Goal: Check status: Check status

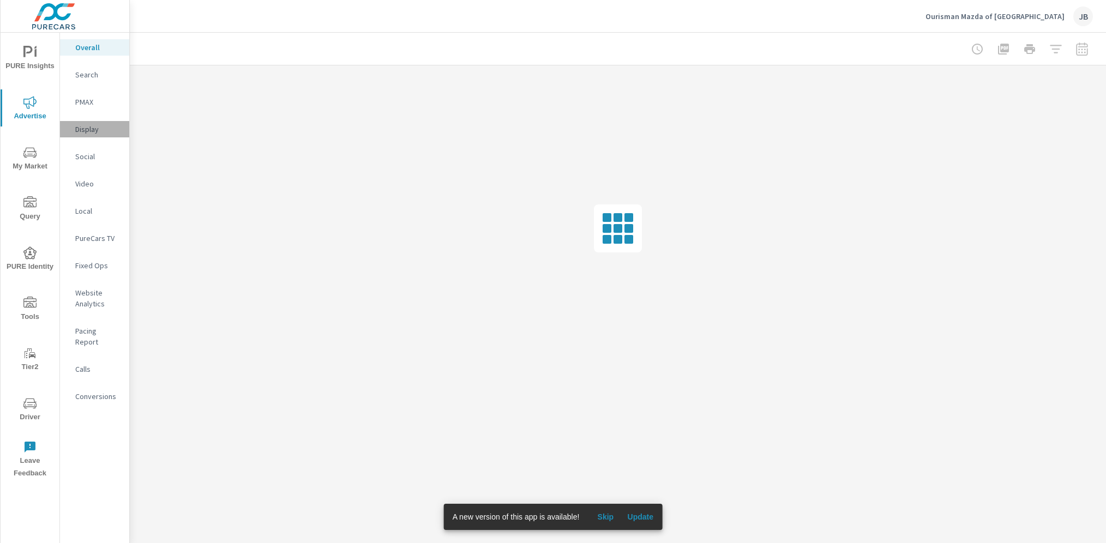
click at [86, 128] on p "Display" at bounding box center [97, 129] width 45 height 11
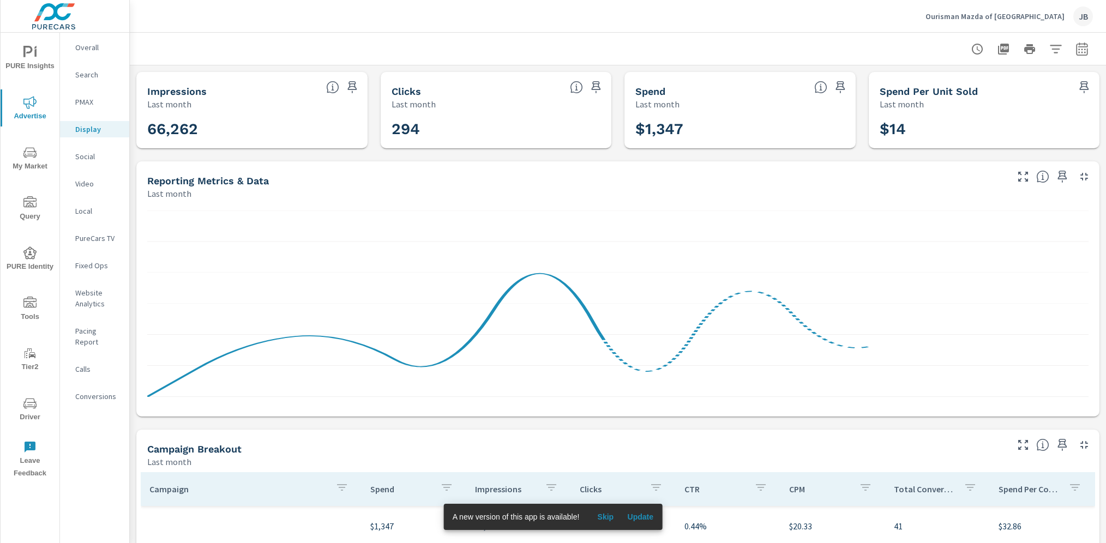
click at [1076, 46] on icon "button" at bounding box center [1082, 49] width 13 height 13
click at [988, 91] on select "Custom Yesterday Last week Last 7 days Last 14 days Last 30 days Last 45 days L…" at bounding box center [982, 95] width 109 height 22
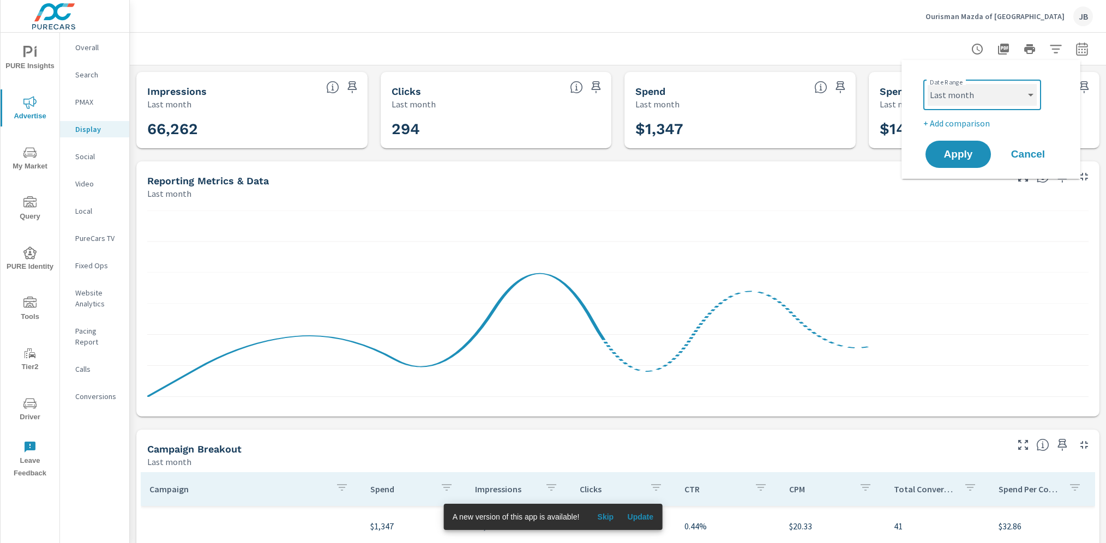
select select "Month to date"
click at [959, 157] on span "Apply" at bounding box center [958, 154] width 45 height 10
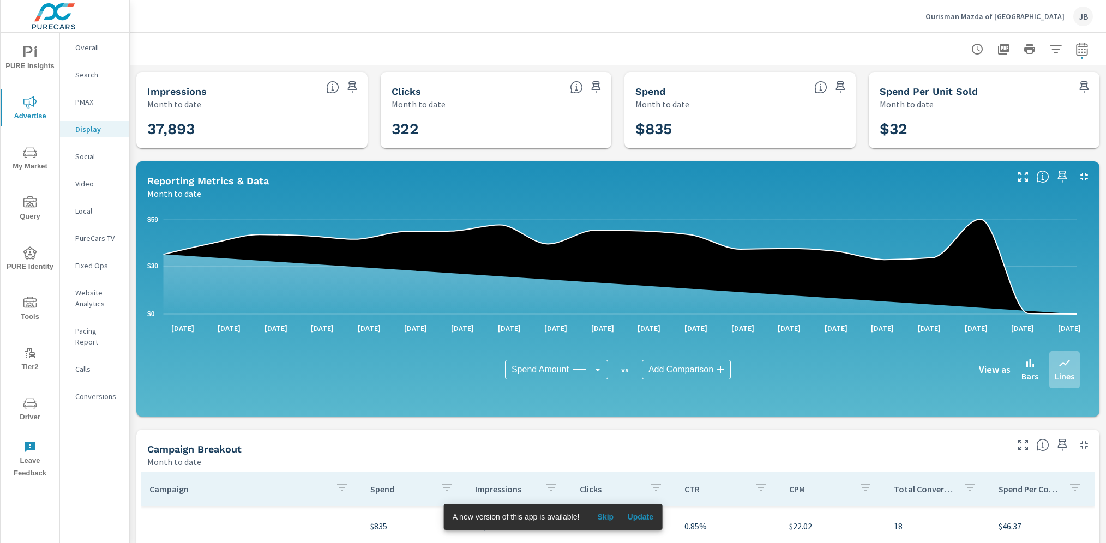
scroll to position [237, 0]
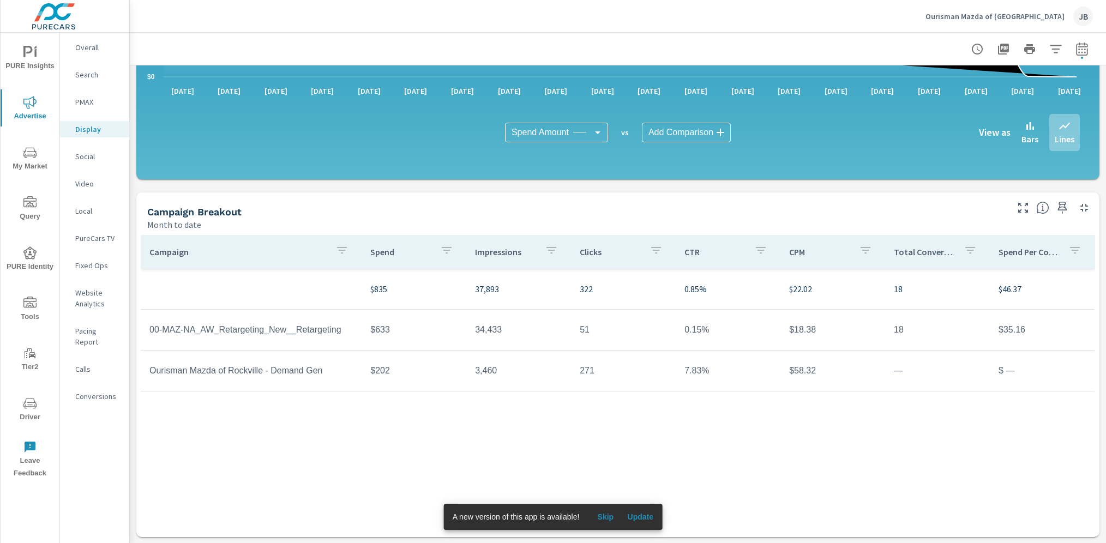
click at [79, 51] on p "Overall" at bounding box center [97, 47] width 45 height 11
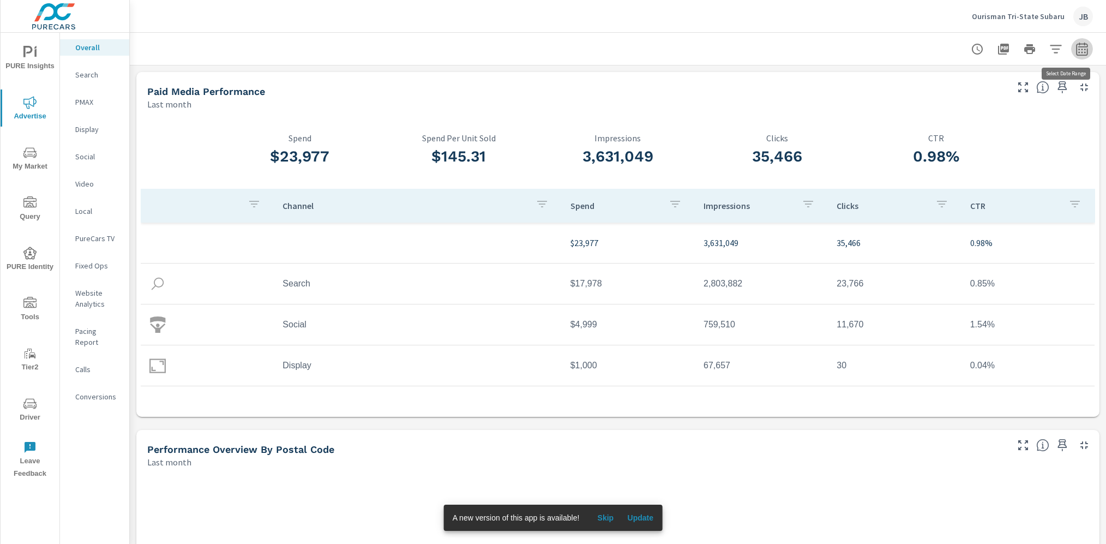
click at [1076, 54] on icon "button" at bounding box center [1082, 49] width 13 height 13
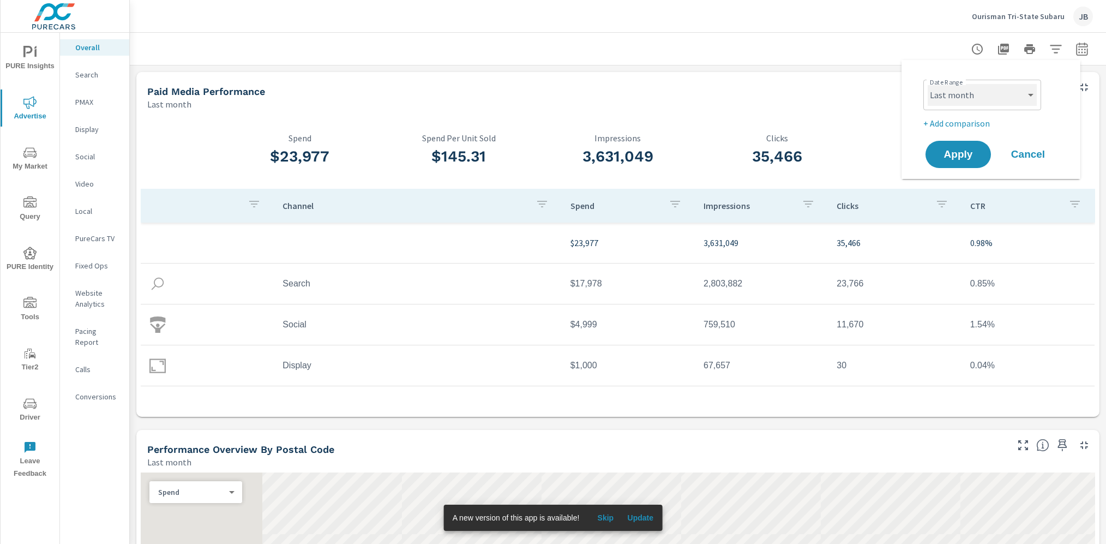
click at [949, 100] on select "Custom [DATE] Last week Last 7 days Last 14 days Last 30 days Last 45 days Last…" at bounding box center [982, 95] width 109 height 22
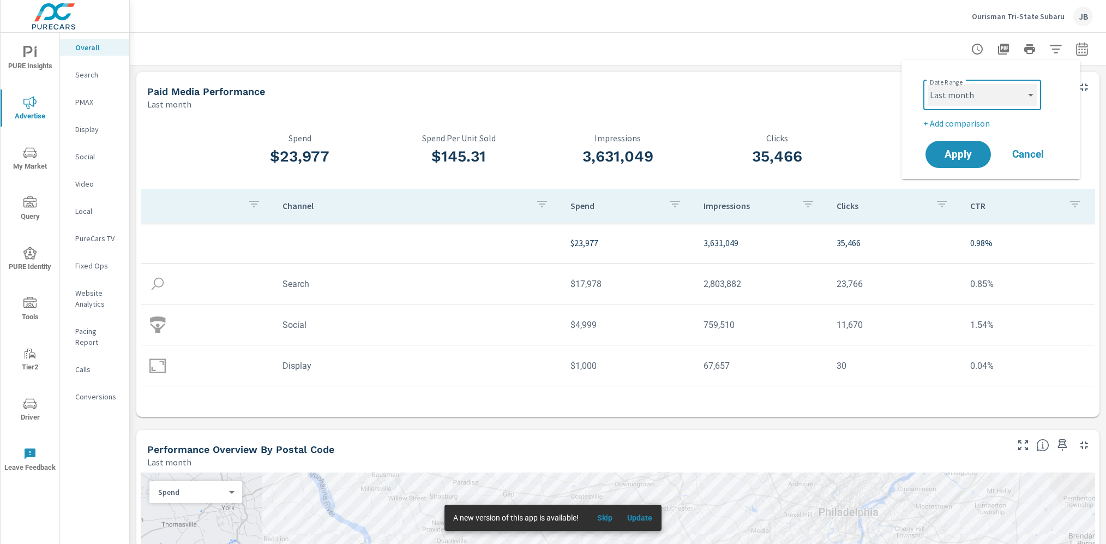
select select "Month to date"
click at [959, 150] on span "Apply" at bounding box center [958, 154] width 45 height 10
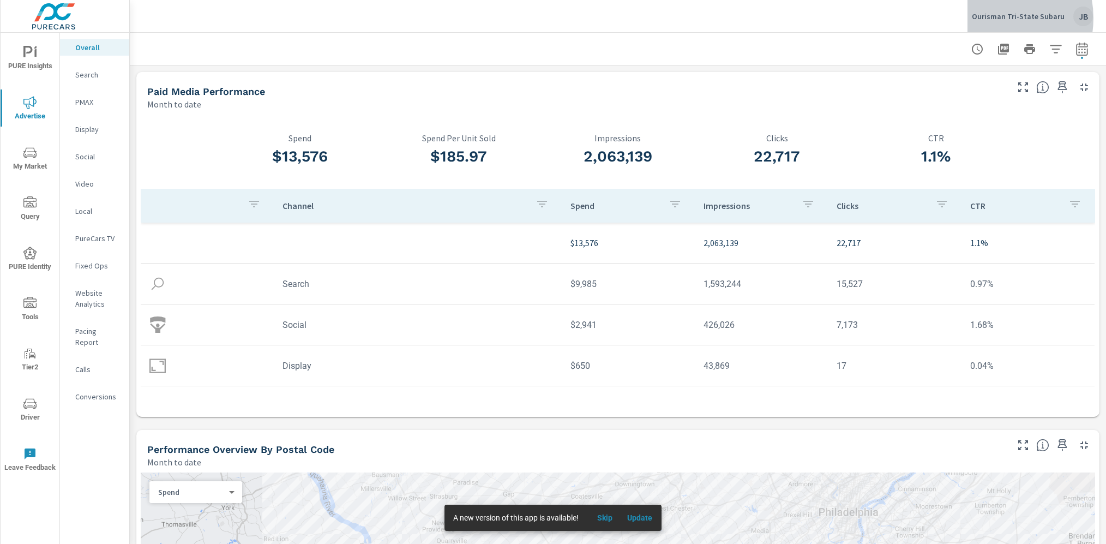
click at [995, 18] on p "Ourisman Tri-State Subaru" at bounding box center [1018, 16] width 93 height 10
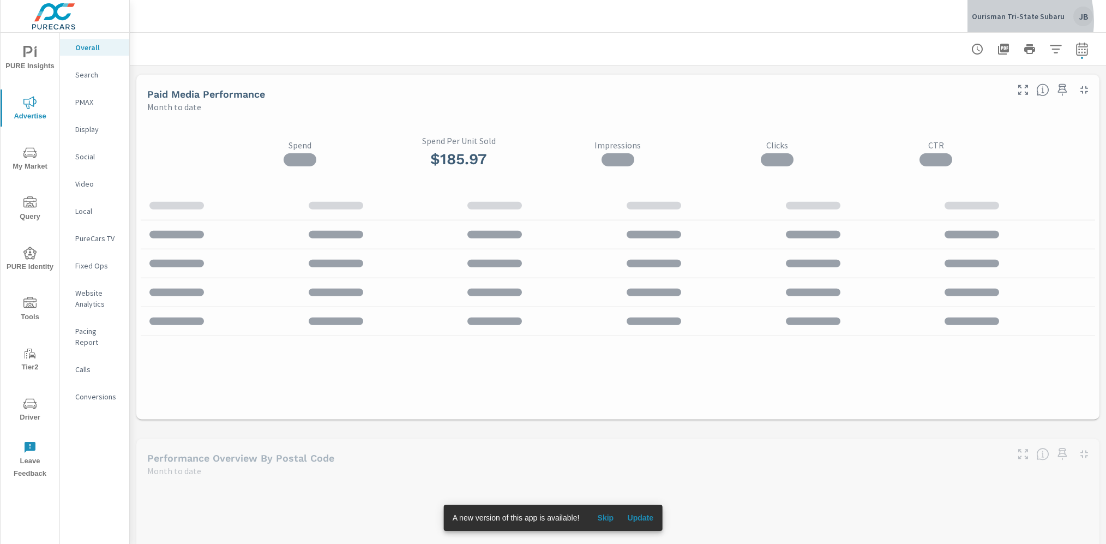
click at [999, 21] on div "Ourisman Tri-State Subaru JB" at bounding box center [1032, 17] width 121 height 20
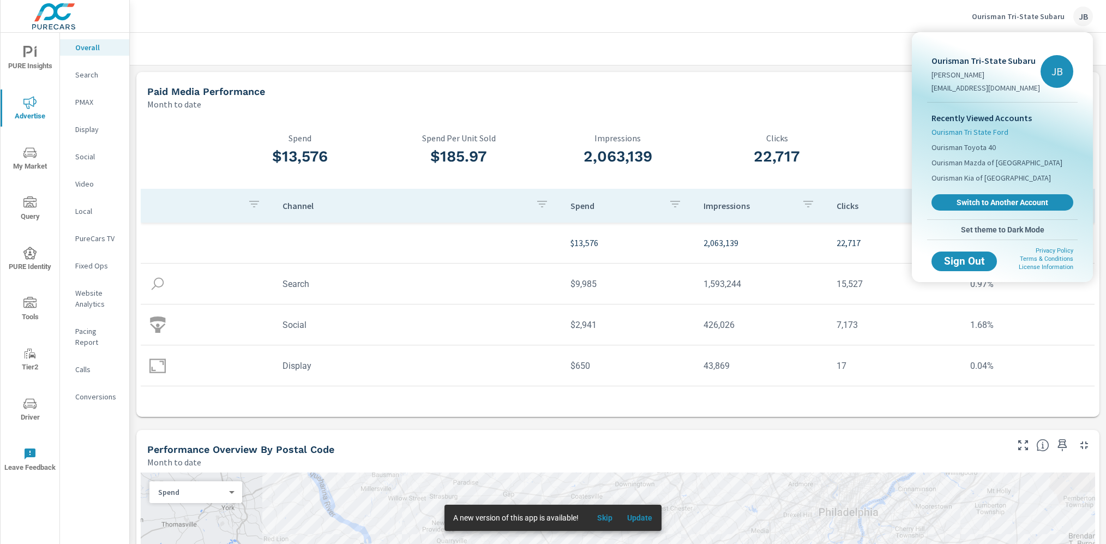
click at [995, 131] on span "Ourisman Tri State Ford" at bounding box center [970, 132] width 77 height 11
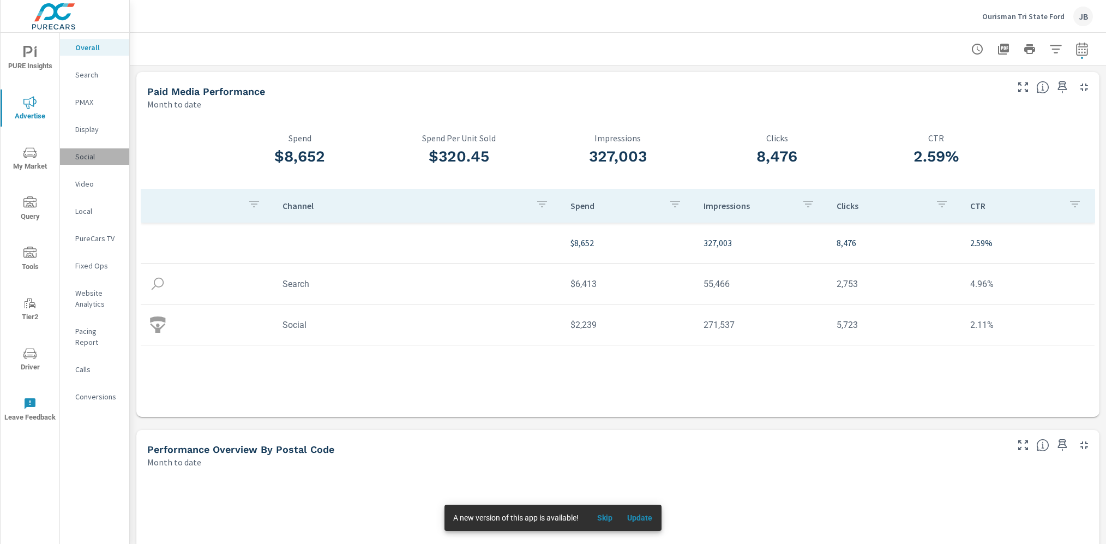
click at [79, 154] on p "Social" at bounding box center [97, 156] width 45 height 11
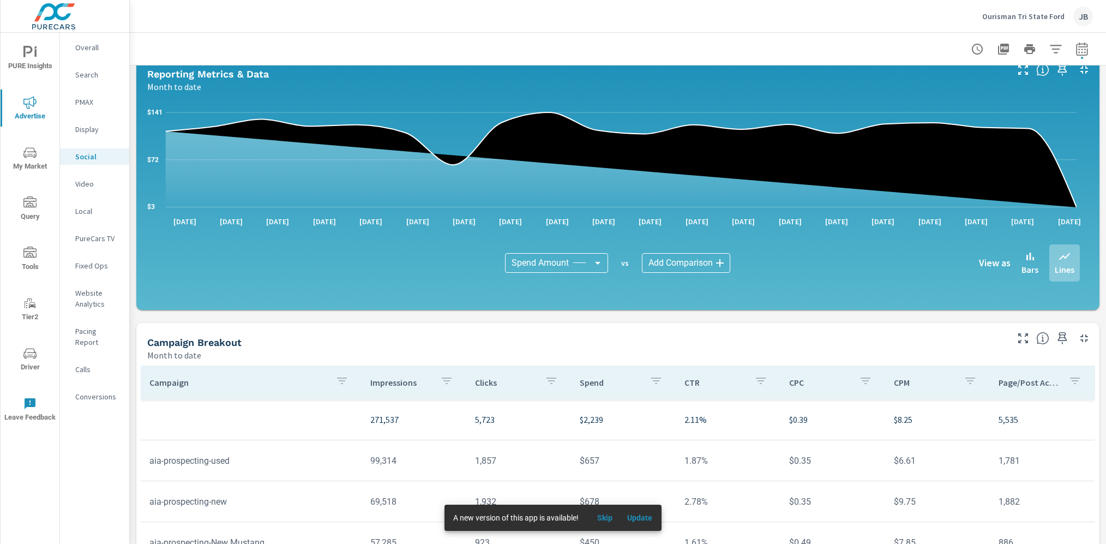
scroll to position [237, 0]
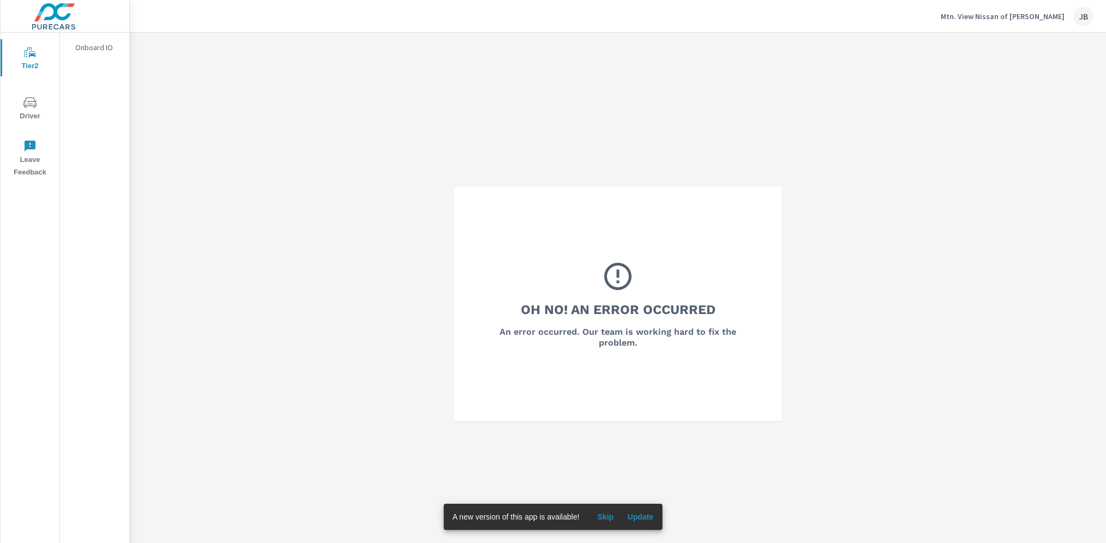
click at [999, 8] on div "Mtn. View Nissan of Dalton JB" at bounding box center [1017, 17] width 152 height 20
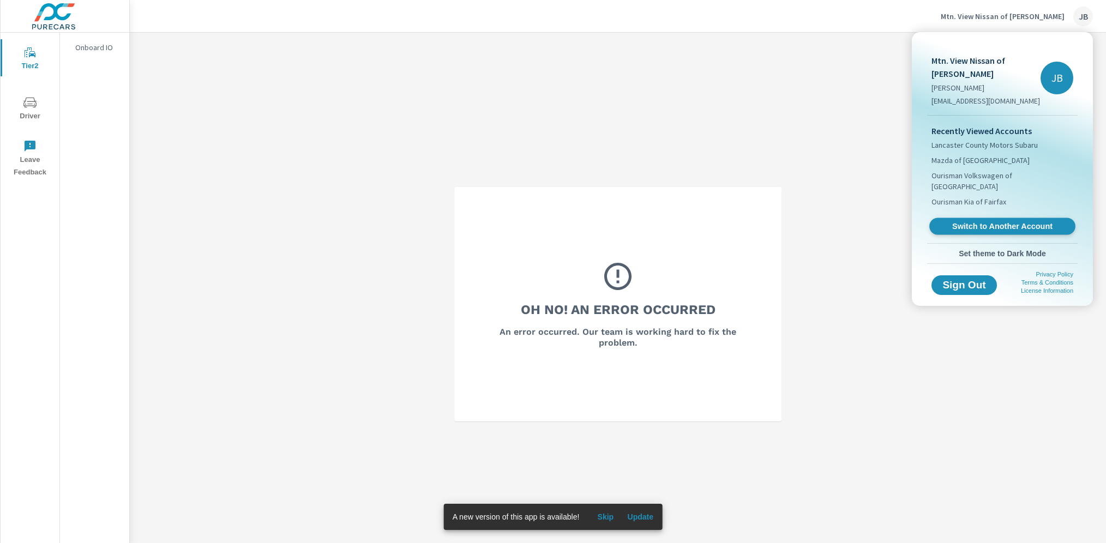
click at [1007, 221] on span "Switch to Another Account" at bounding box center [1002, 226] width 134 height 10
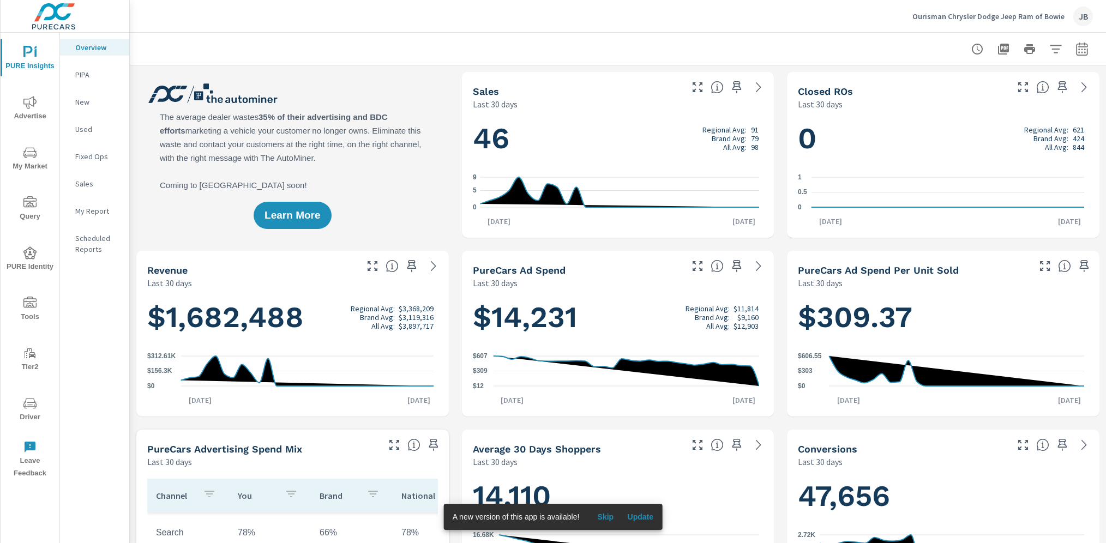
click at [22, 158] on span "My Market" at bounding box center [30, 159] width 52 height 27
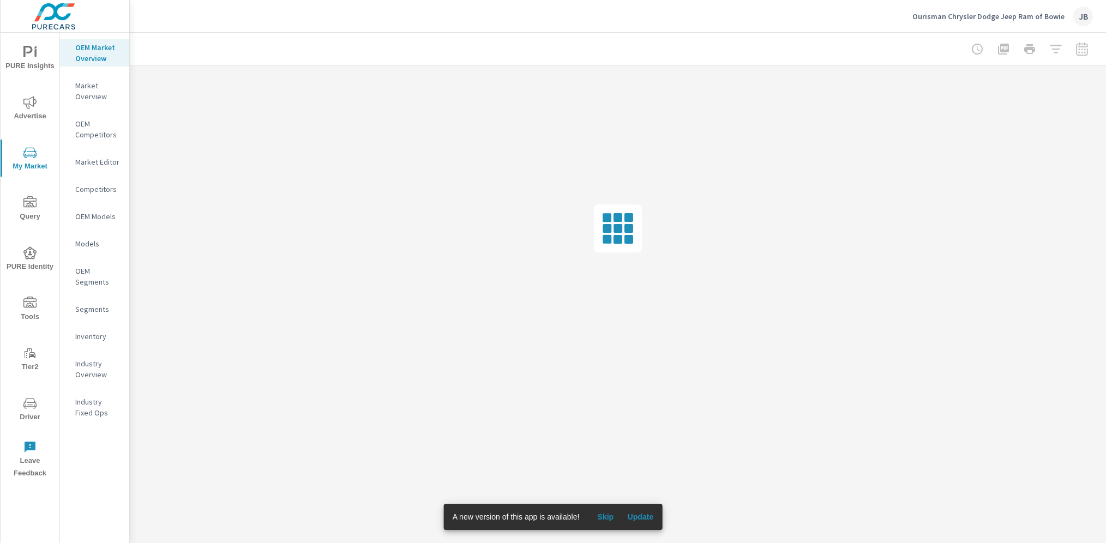
click at [99, 159] on p "Market Editor" at bounding box center [97, 162] width 45 height 11
